Goal: Task Accomplishment & Management: Complete application form

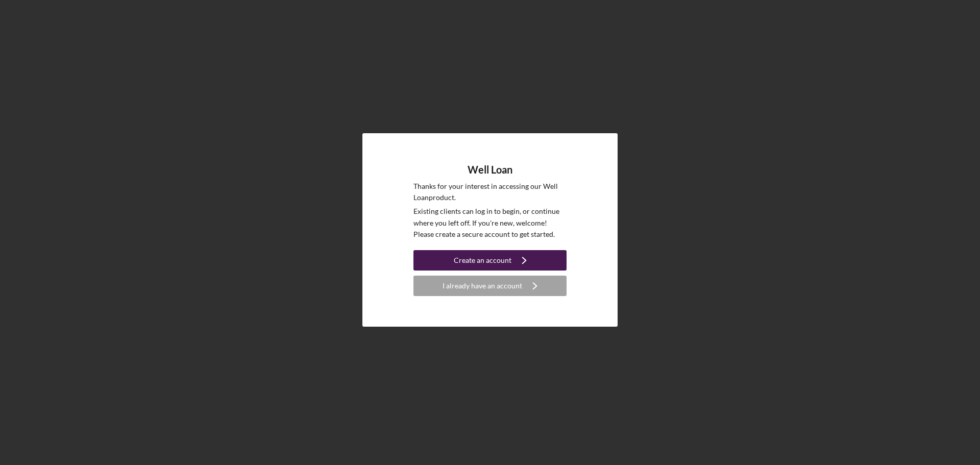
click at [482, 259] on div "Create an account" at bounding box center [483, 260] width 58 height 20
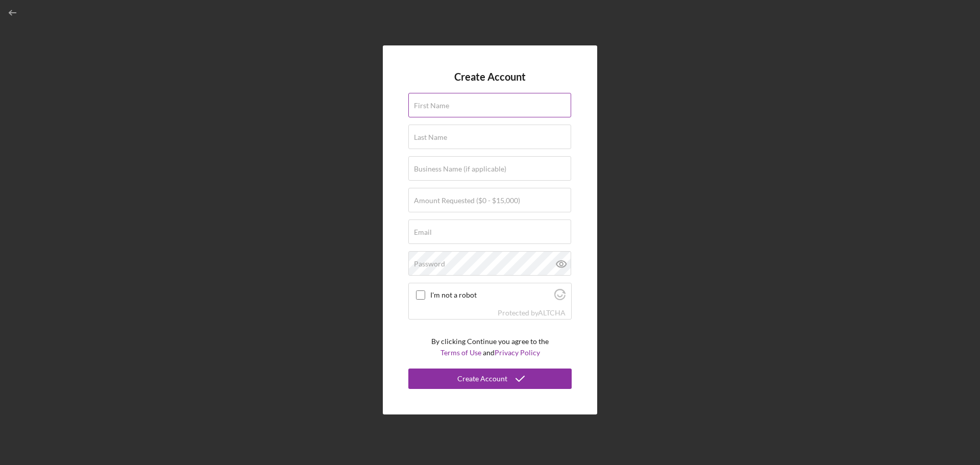
click at [417, 106] on label "First Name" at bounding box center [431, 106] width 35 height 8
click at [417, 106] on input "First Name" at bounding box center [489, 105] width 163 height 25
type input "[PERSON_NAME]"
type input "Clear Water Pump & Well Service"
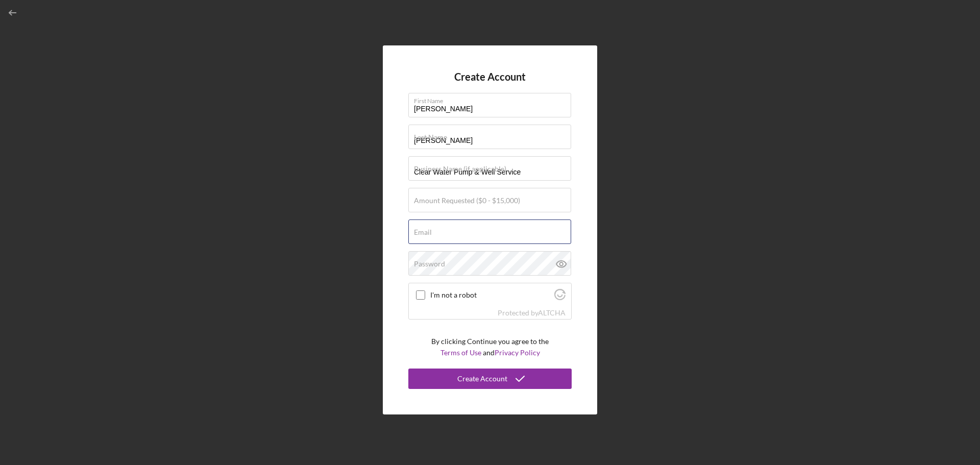
type input "[PERSON_NAME][EMAIL_ADDRESS][DOMAIN_NAME]"
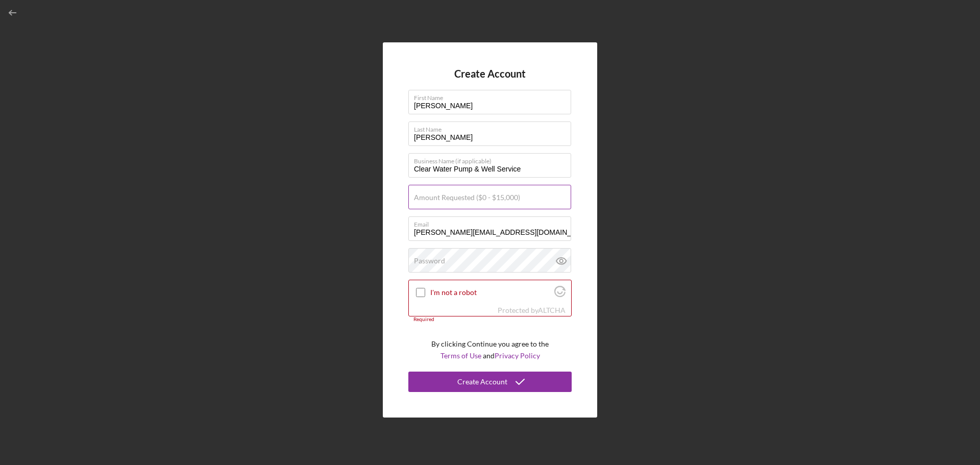
click at [420, 194] on label "Amount Requested ($0 - $15,000)" at bounding box center [467, 197] width 106 height 8
click at [420, 194] on input "Amount Requested ($0 - $15,000)" at bounding box center [489, 197] width 163 height 25
type input "$0"
click at [418, 260] on label "Password" at bounding box center [429, 261] width 31 height 8
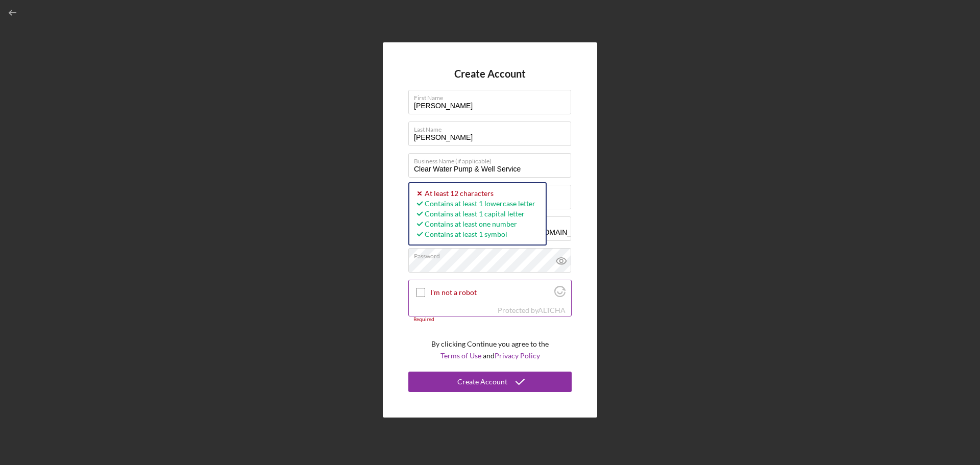
click at [420, 294] on input "I'm not a robot" at bounding box center [420, 292] width 9 height 9
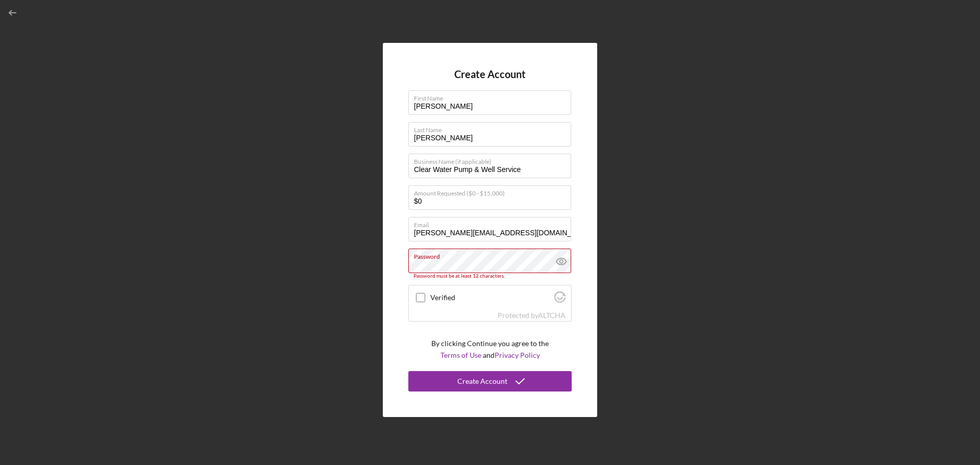
checkbox input "true"
click at [493, 381] on div "Create Account" at bounding box center [482, 381] width 50 height 20
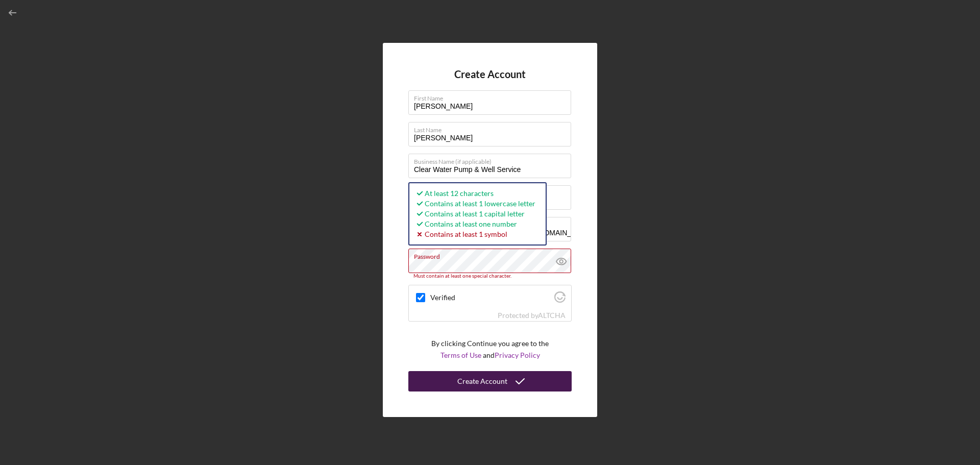
click at [493, 381] on div "Create Account" at bounding box center [482, 381] width 50 height 20
